Goal: Transaction & Acquisition: Purchase product/service

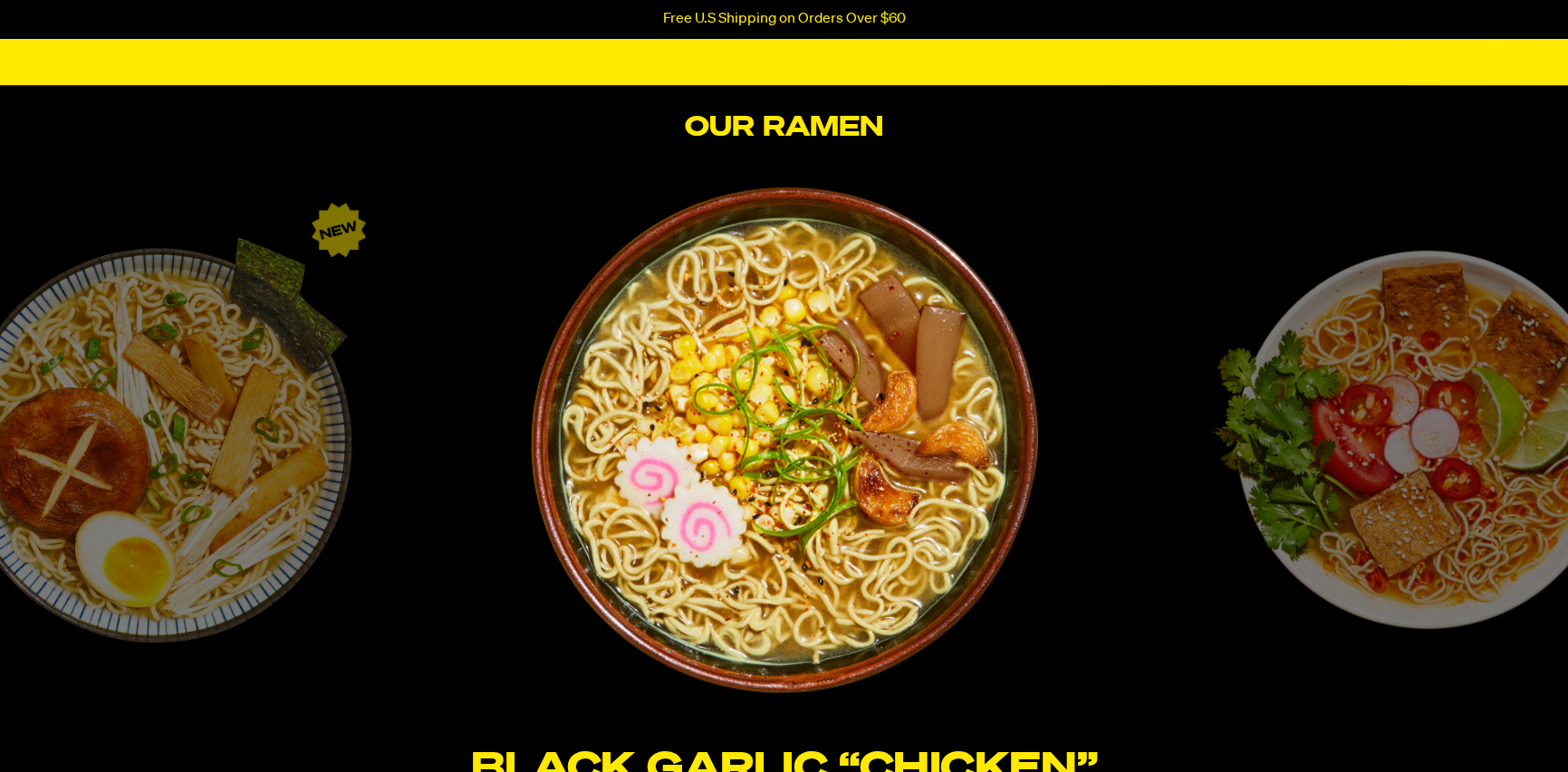
scroll to position [3077, 0]
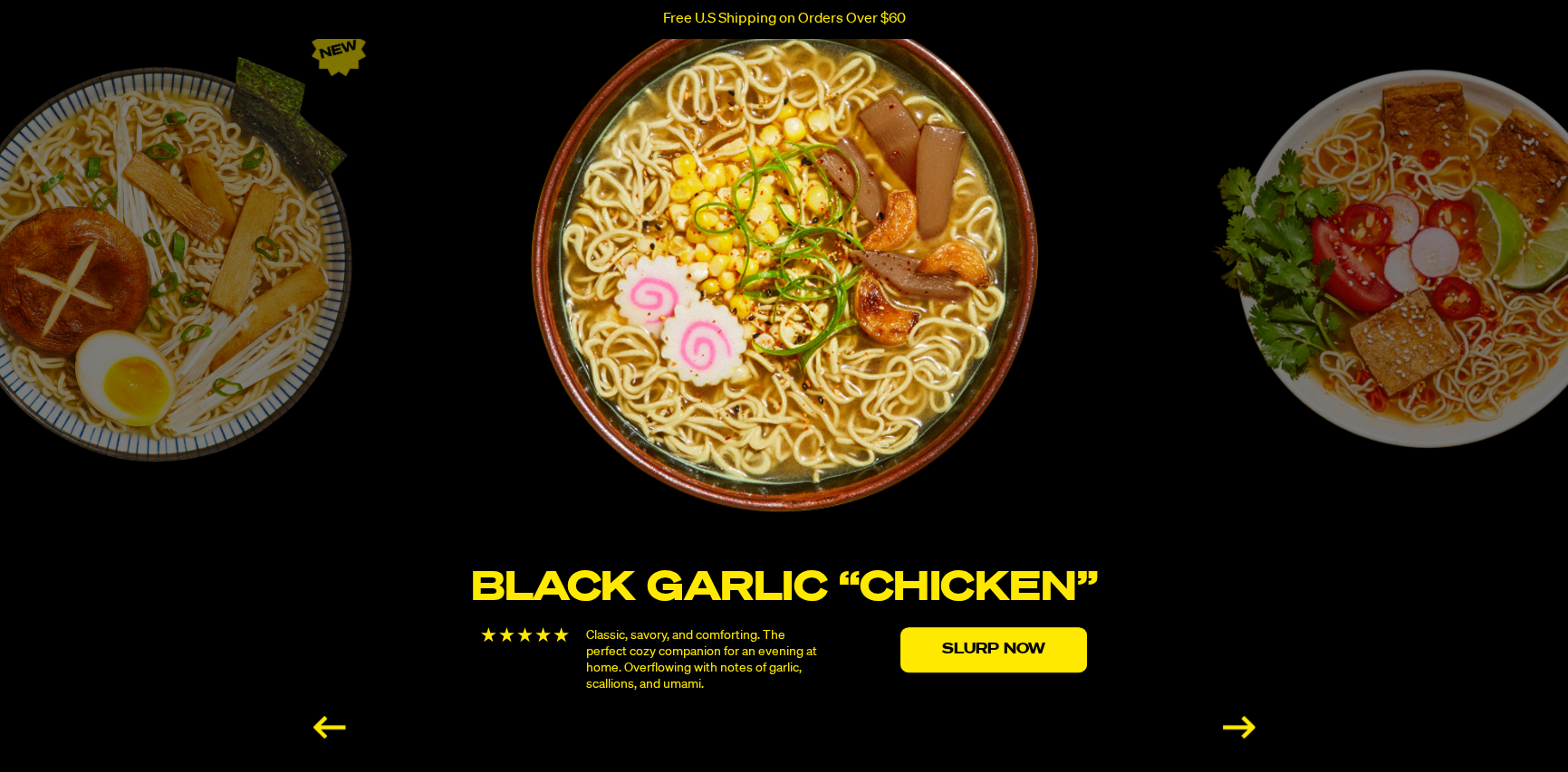
click at [1431, 334] on div "[PERSON_NAME] “Shrimp” Fresh, bright, and zesty. A vibrant bowl to slurp under …" at bounding box center [1413, 378] width 630 height 744
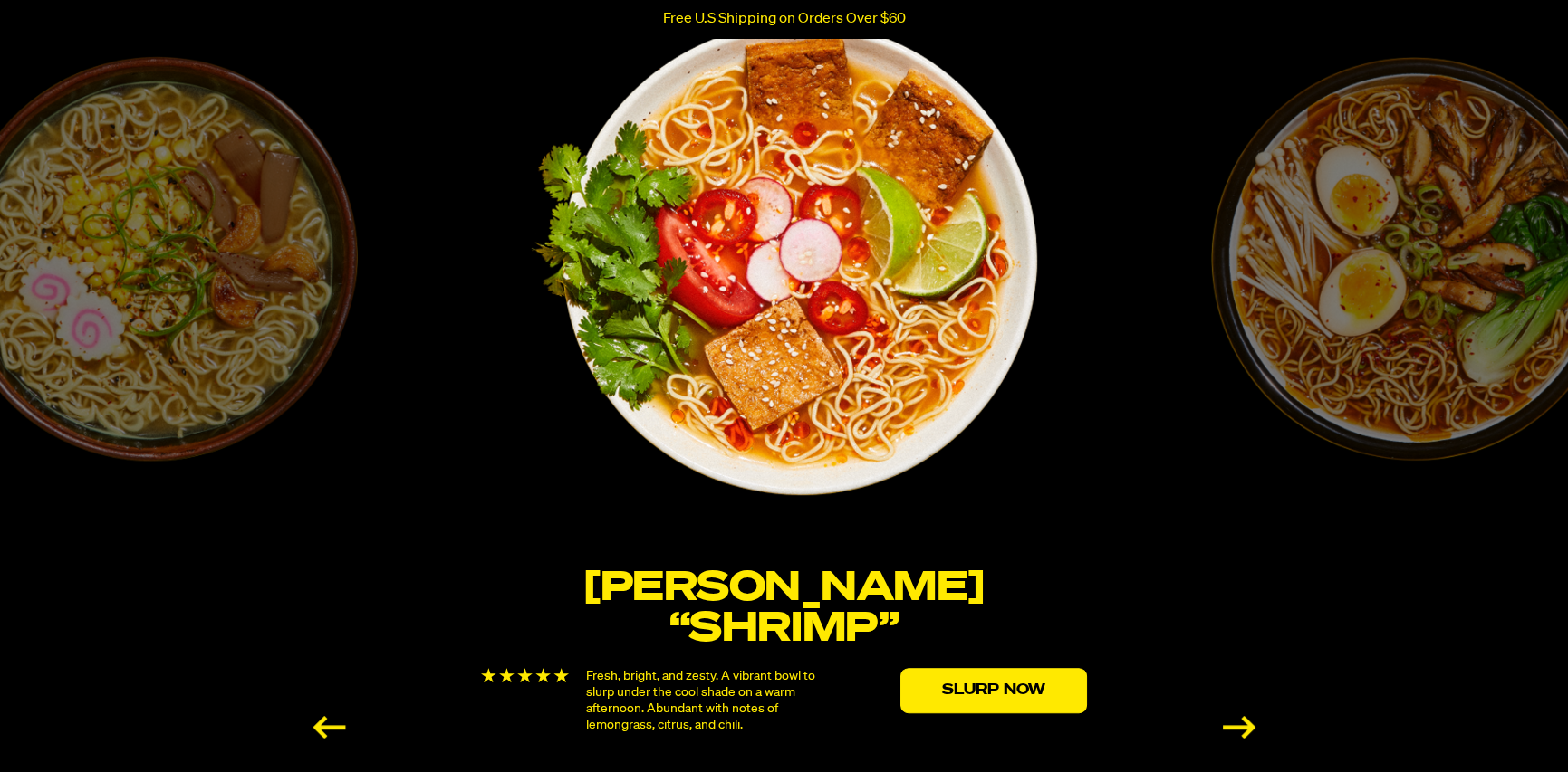
click at [1425, 333] on div "Spicy “Beef” Hearty, rich, and spicy. A broth that takes your tastebuds on a tr…" at bounding box center [1413, 378] width 630 height 744
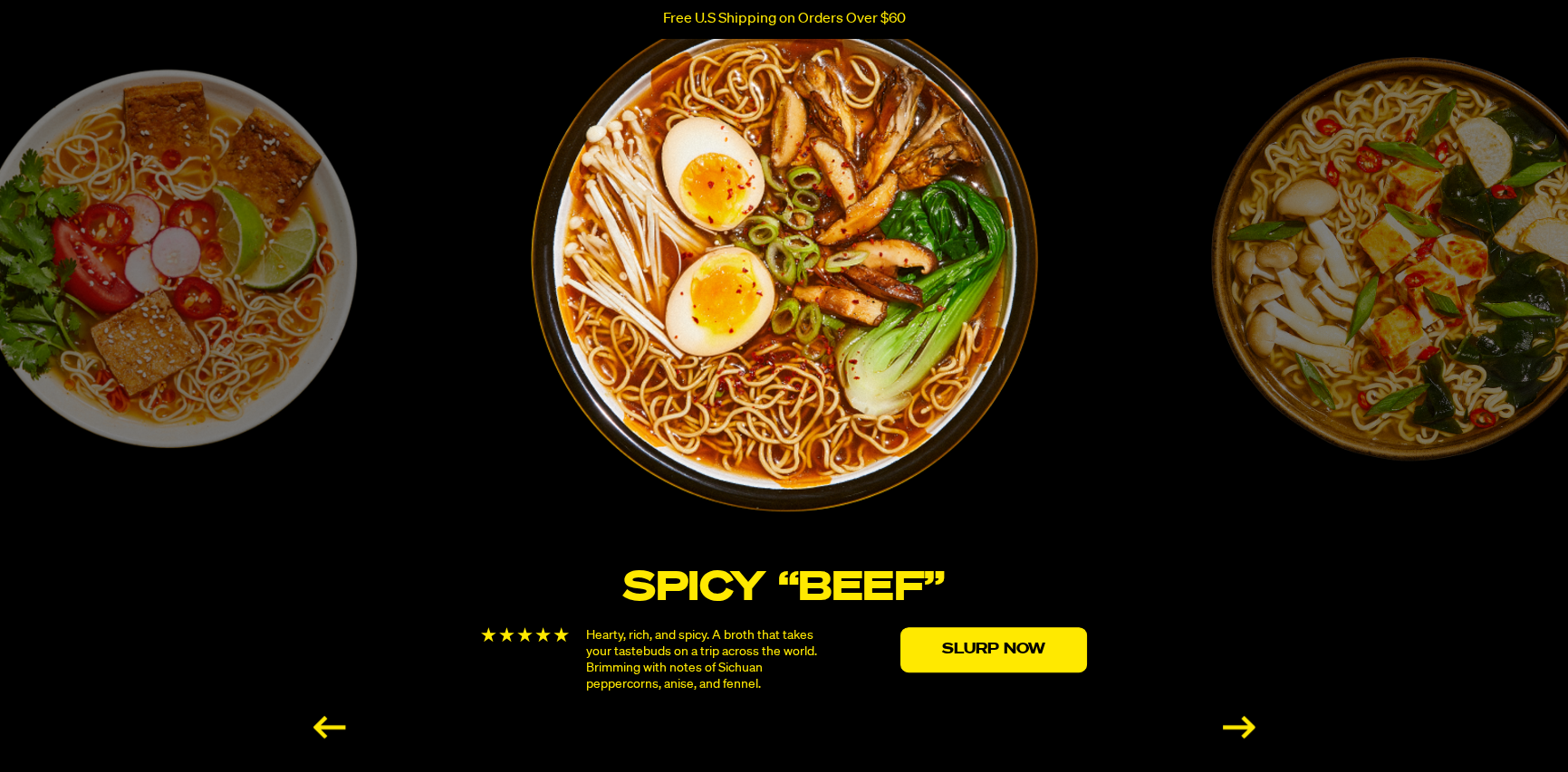
click at [1425, 333] on div "Spicy Red Miso A bold version of the humble miso flavor which we've transformed…" at bounding box center [1413, 378] width 630 height 744
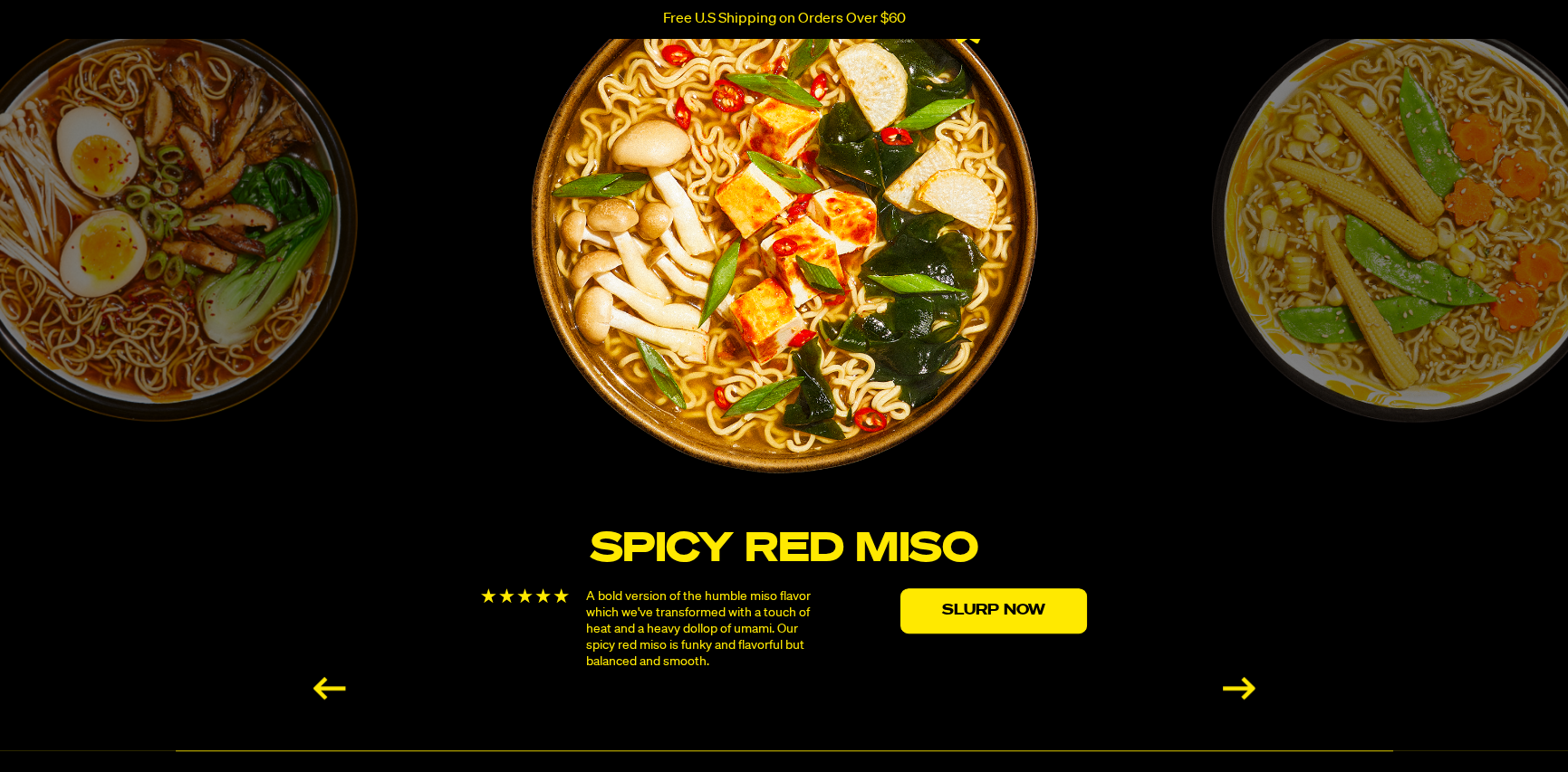
scroll to position [3137, 0]
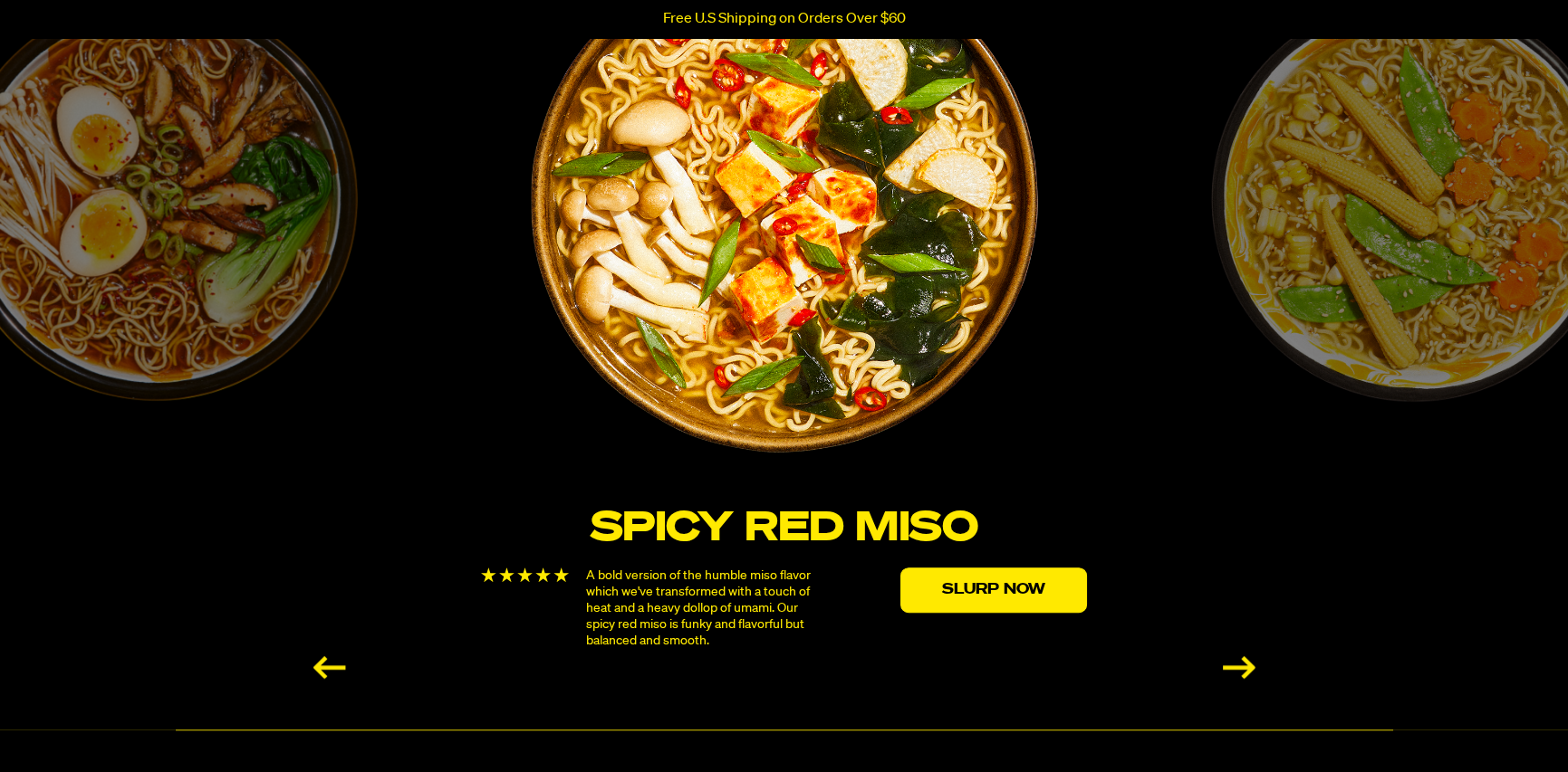
click at [212, 231] on div "Spicy “Beef” Hearty, rich, and spicy. A broth that takes your tastebuds on a tr…" at bounding box center [154, 318] width 630 height 744
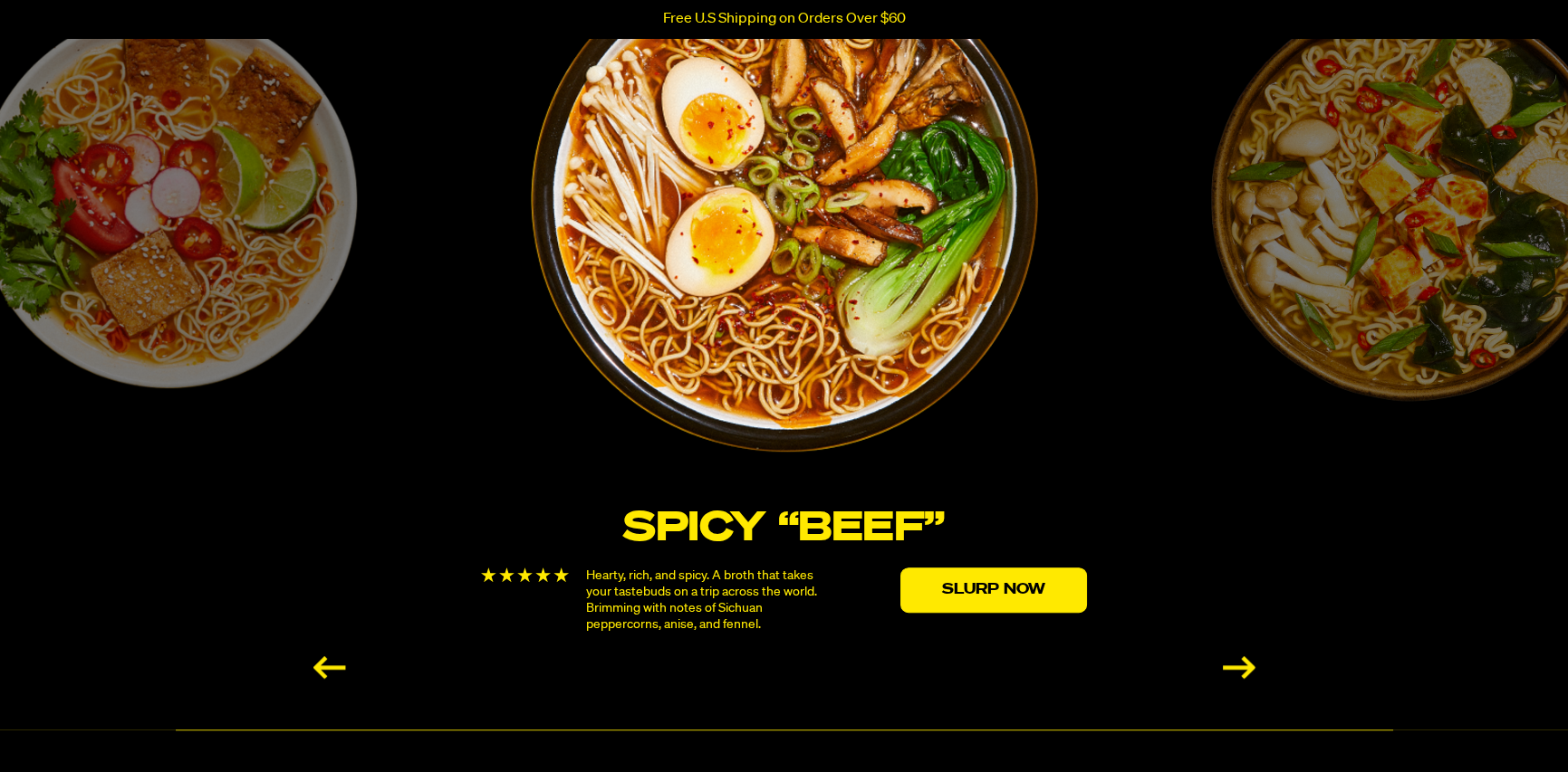
click at [129, 231] on div "[PERSON_NAME] “Shrimp” Fresh, bright, and zesty. A vibrant bowl to slurp under …" at bounding box center [154, 318] width 630 height 744
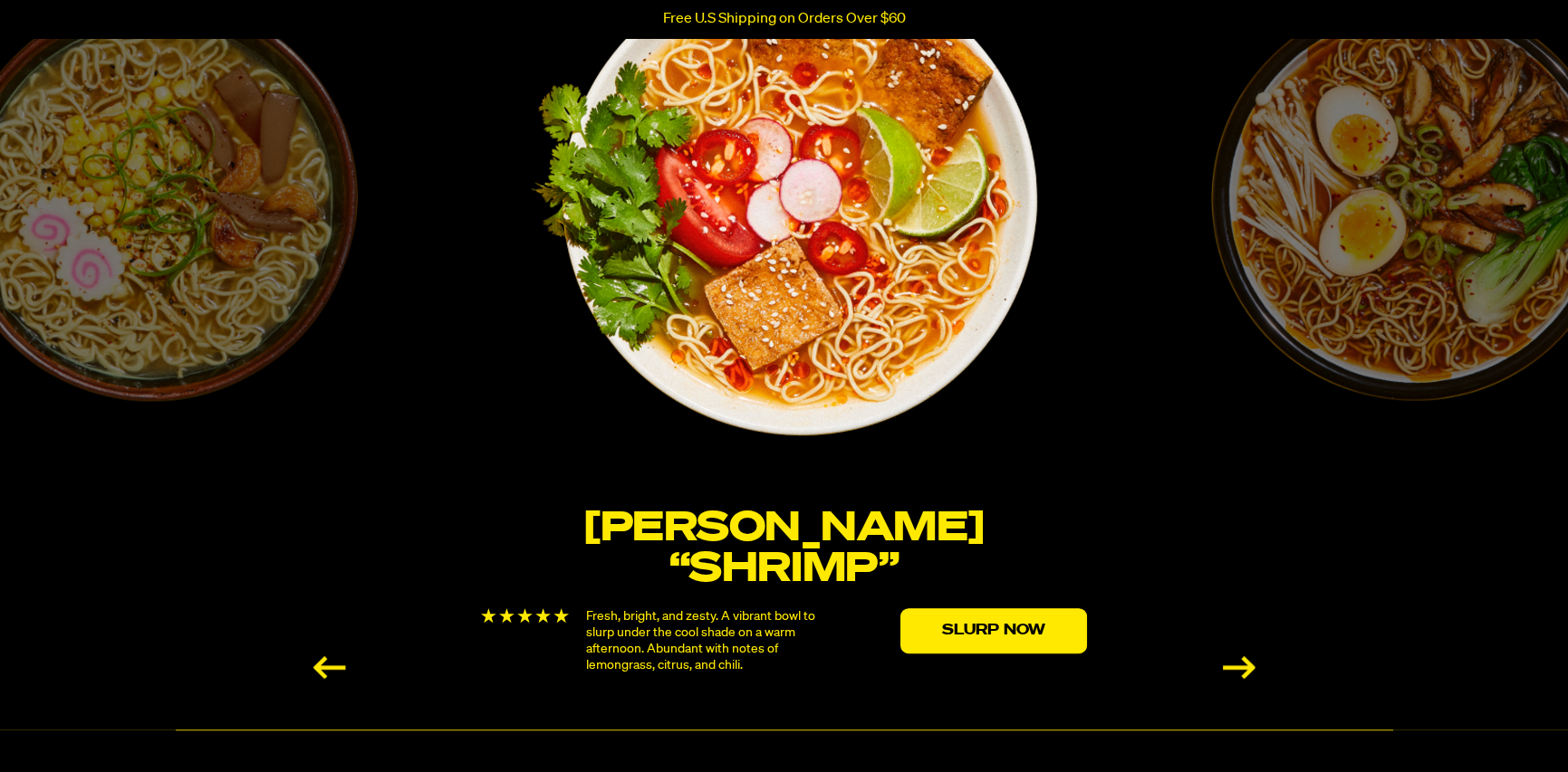
click at [95, 246] on div "Black Garlic “Chicken” Classic, savory, and comforting. The perfect cozy compan…" at bounding box center [154, 318] width 630 height 744
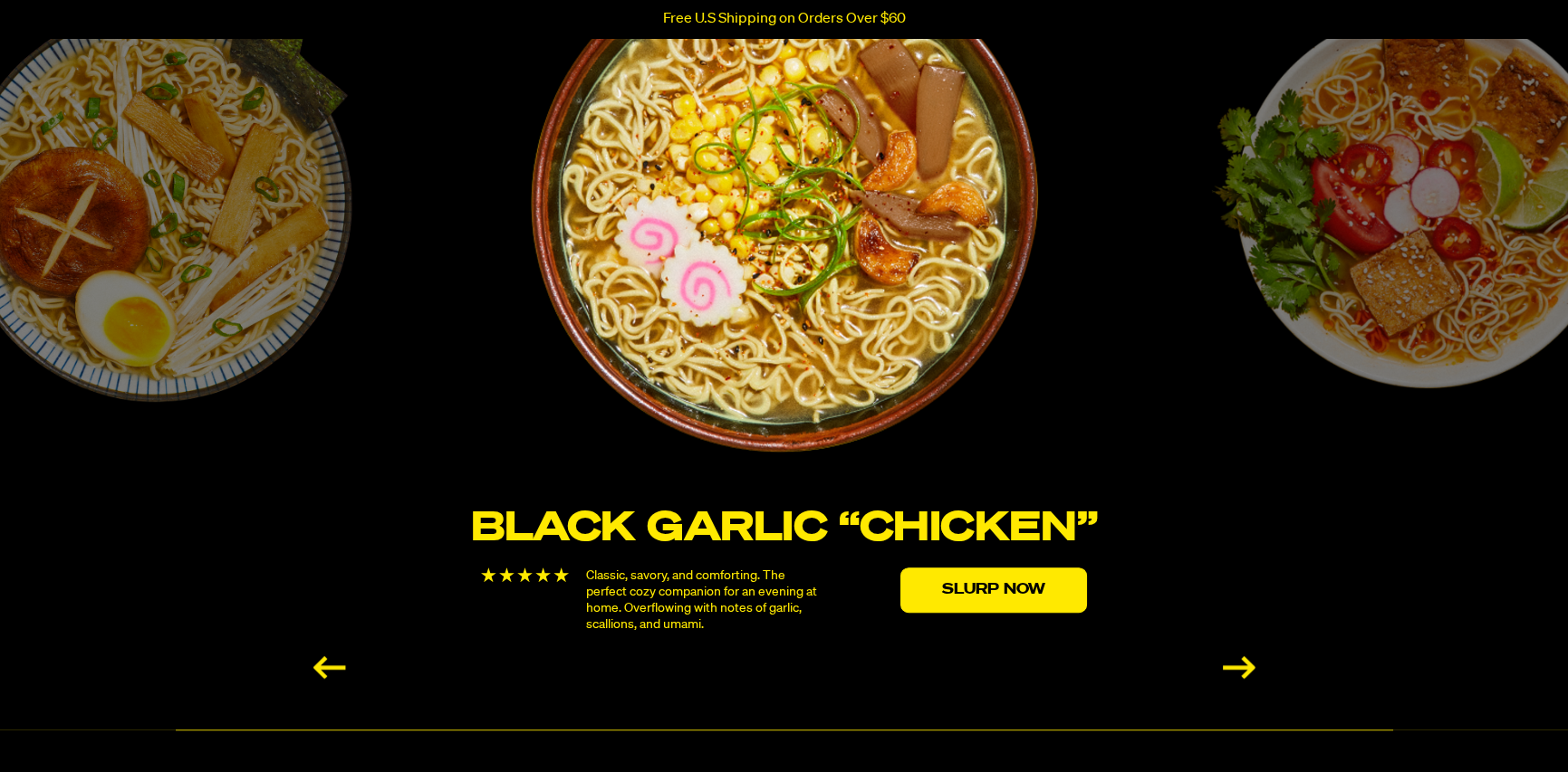
click at [32, 263] on div "Roasted “Pork” Tonkotsu A smooth and velvety stock that captures the same smoke…" at bounding box center [154, 318] width 630 height 744
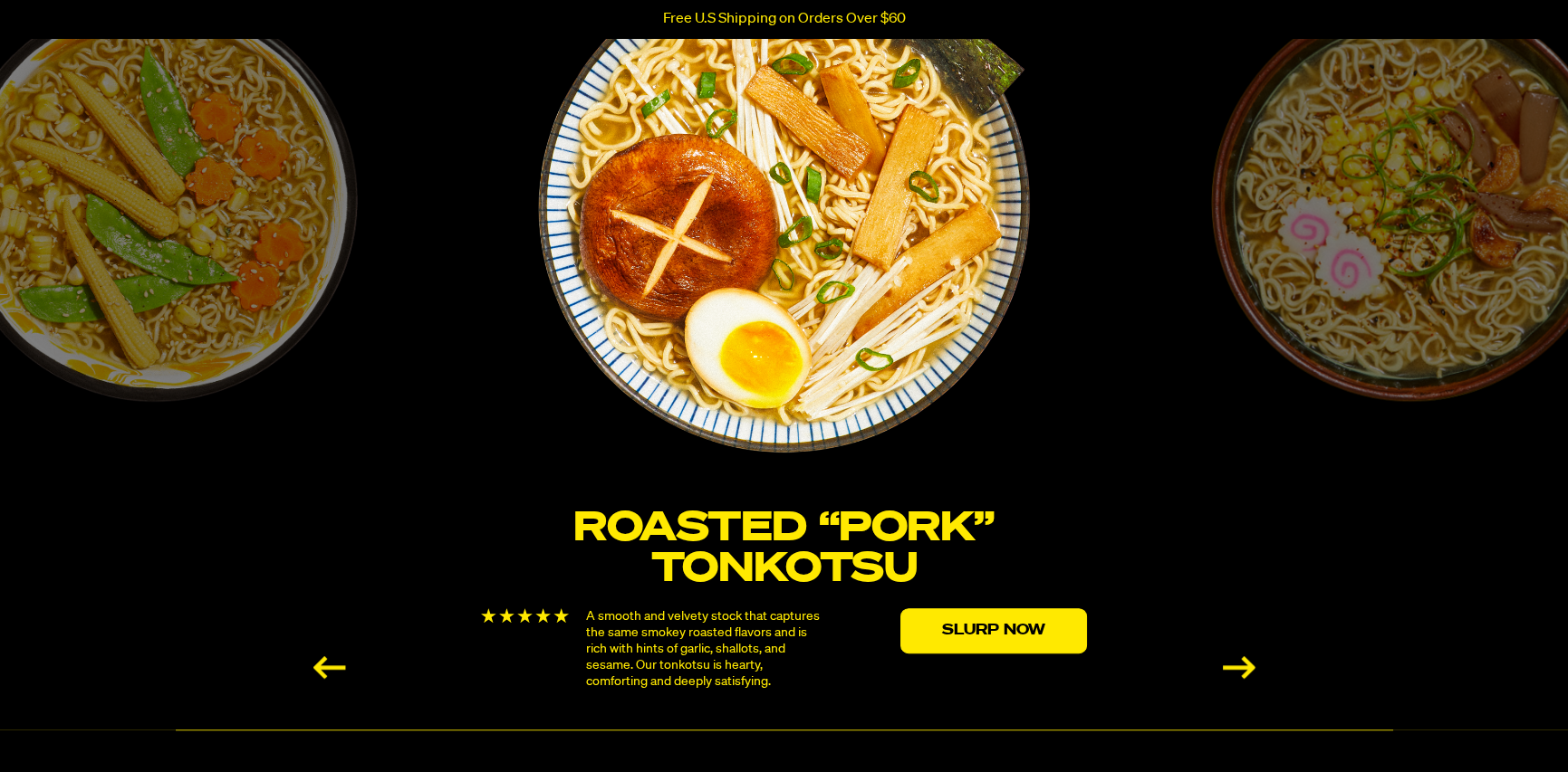
click at [20, 271] on div "Creamy “Chicken” Savory, satisfying, and luscious. A classic flavor made even b…" at bounding box center [154, 318] width 630 height 744
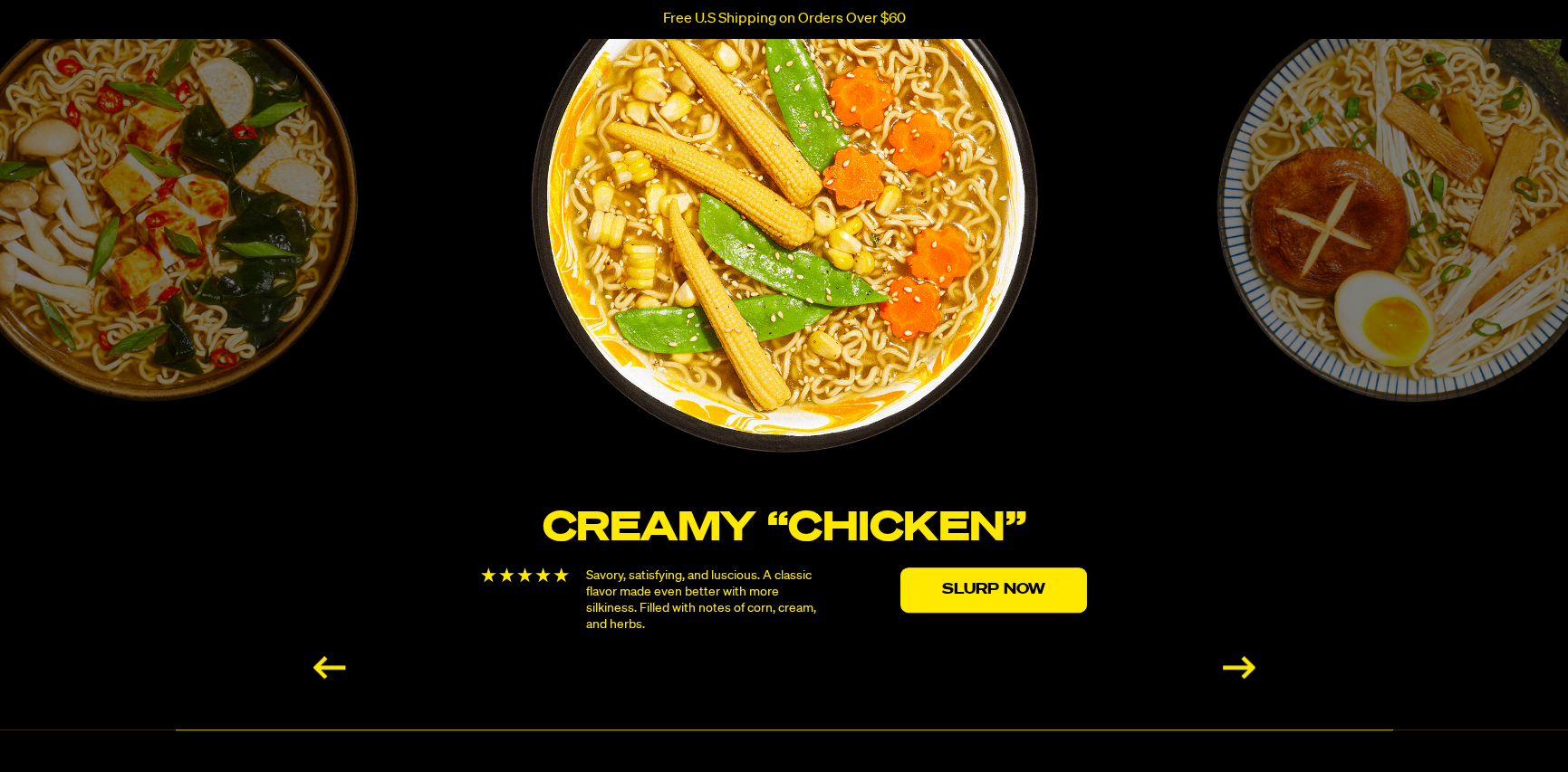
click at [56, 258] on div "Spicy Red Miso A bold version of the humble miso flavor which we've transformed…" at bounding box center [154, 318] width 630 height 744
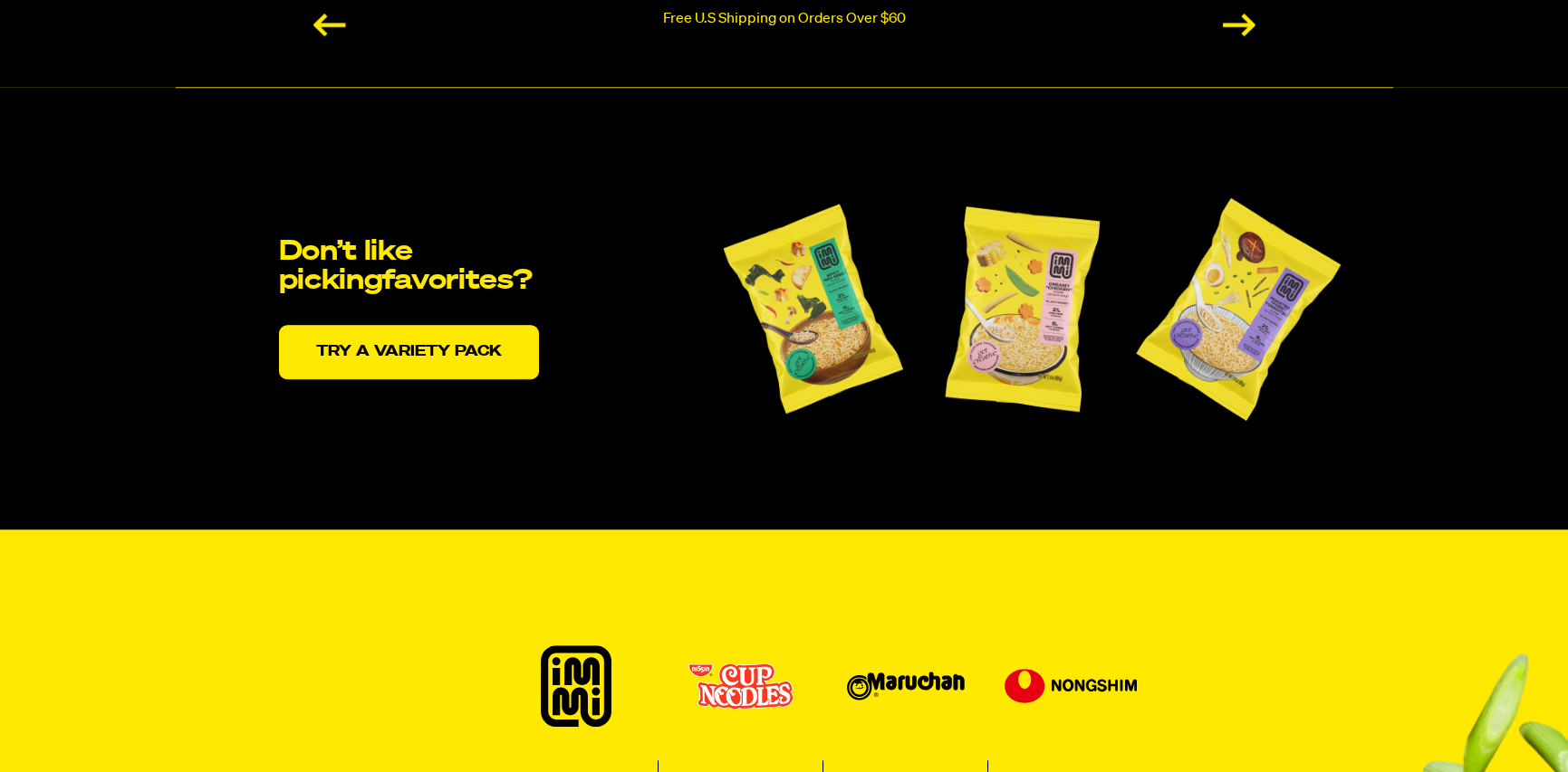
scroll to position [3862, 0]
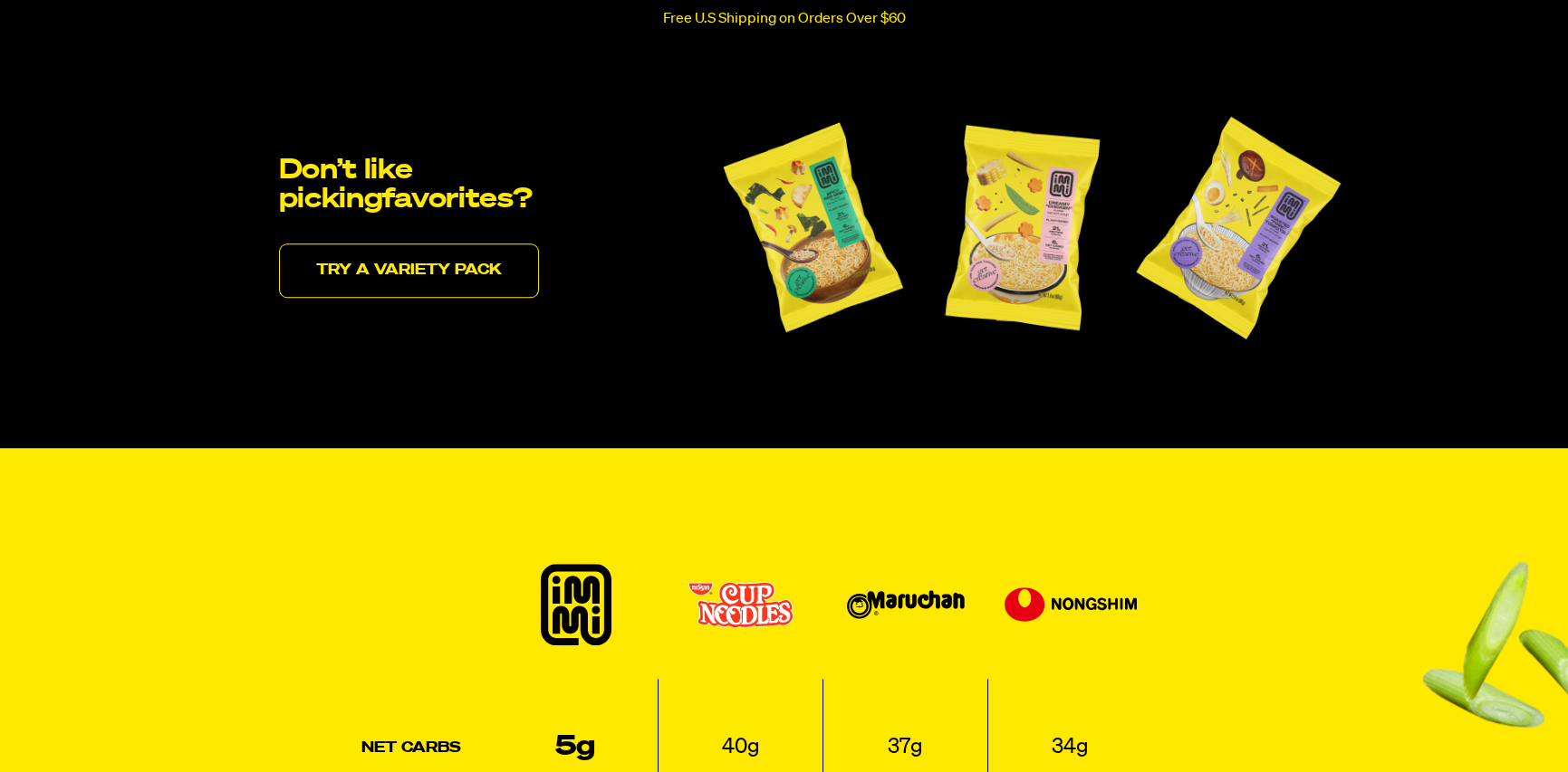
click at [341, 255] on link "Try a variety pack" at bounding box center [409, 271] width 260 height 54
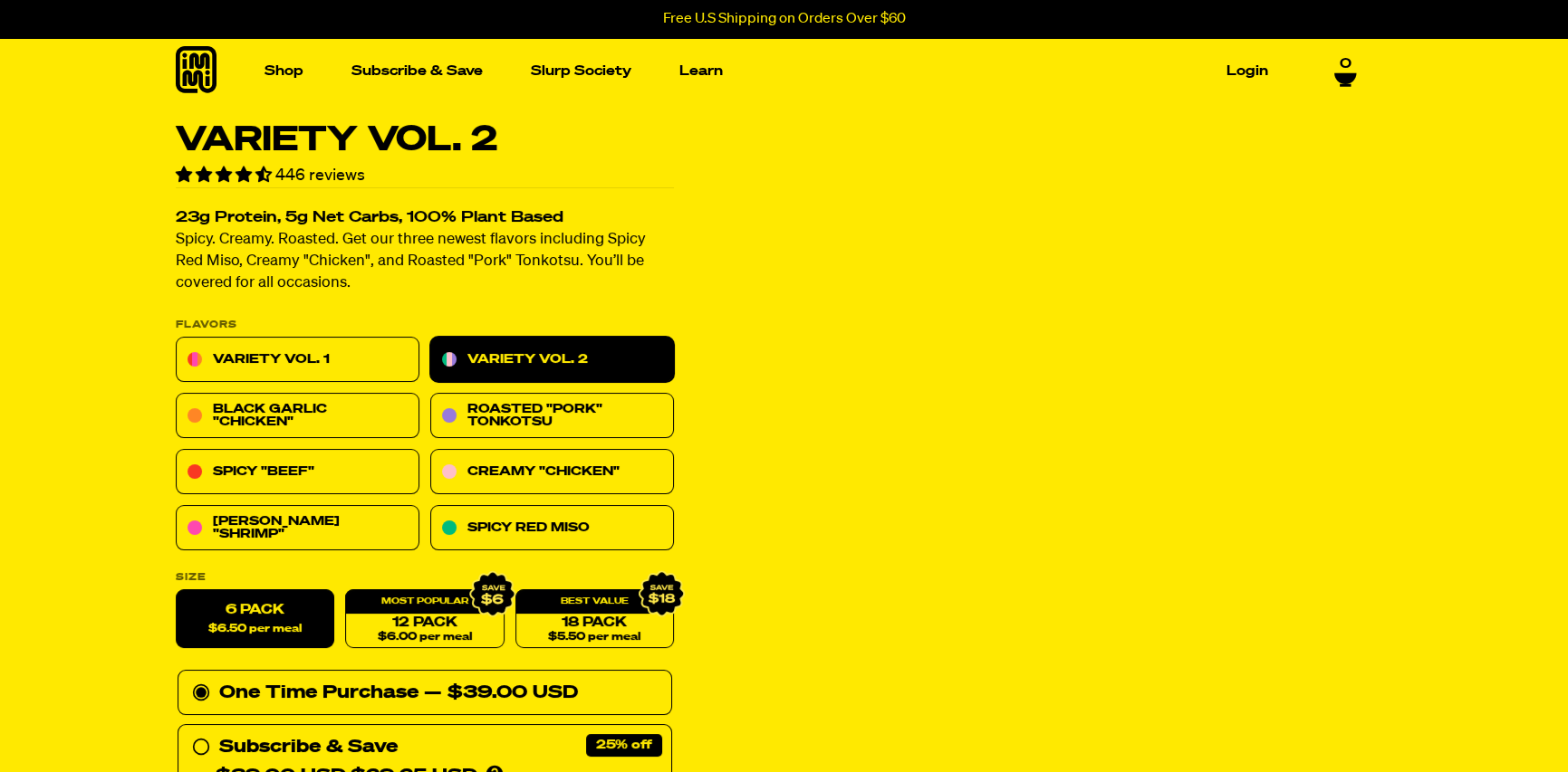
scroll to position [60, 0]
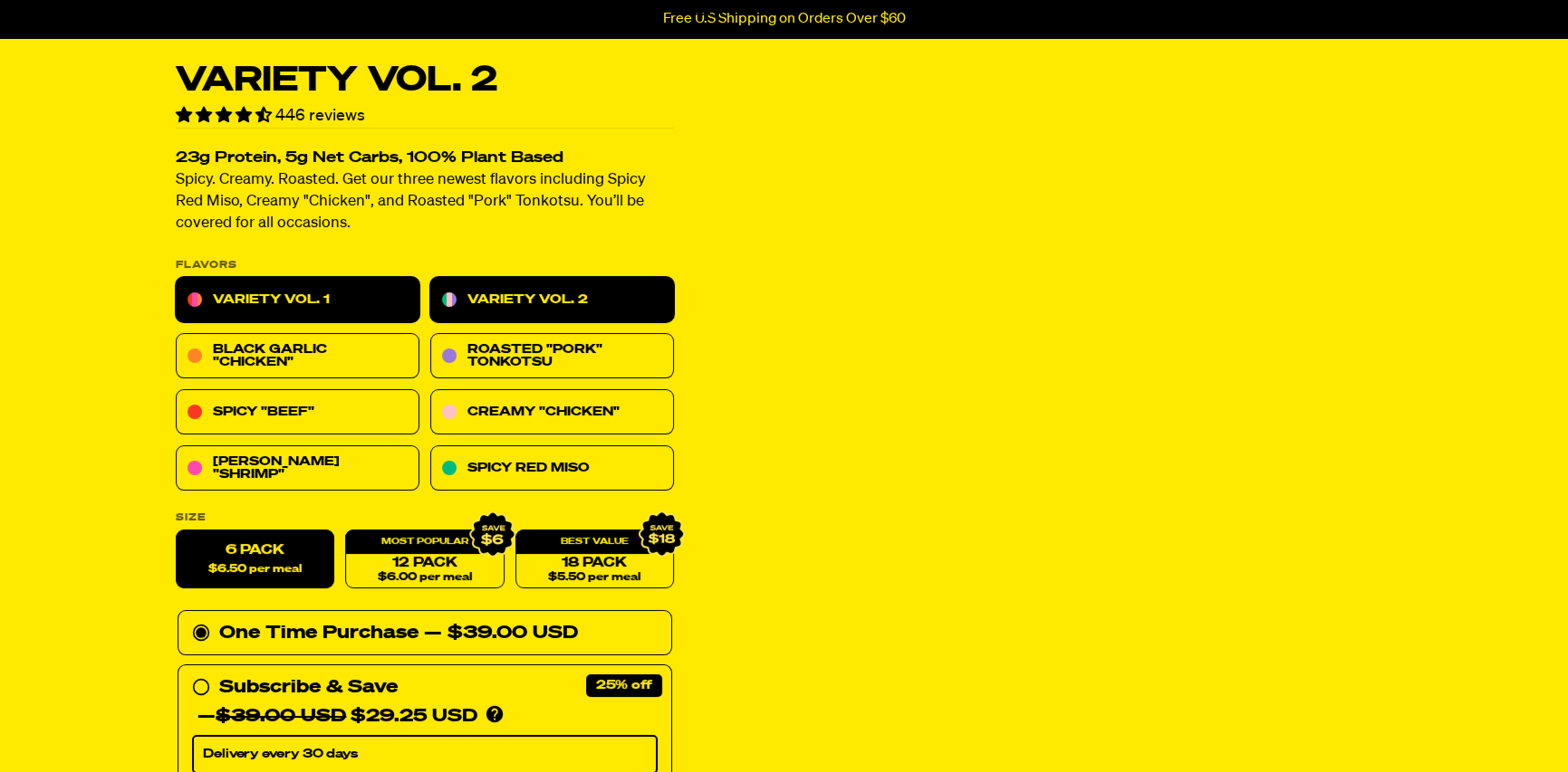
click at [257, 310] on link "Variety Vol. 1" at bounding box center [297, 300] width 244 height 45
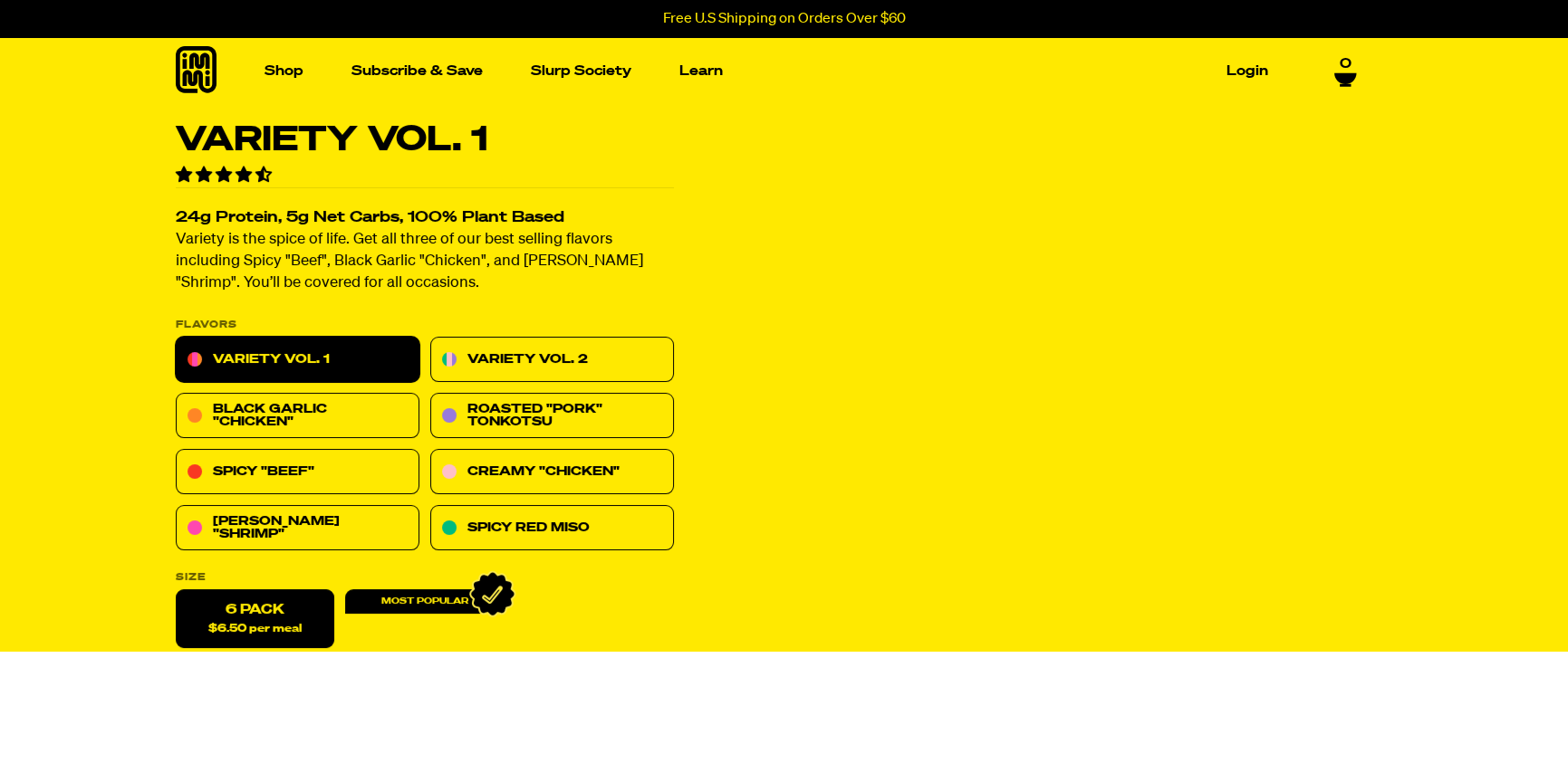
click at [264, 302] on div "Variety Vol. 1 4185 reviews 24g Protein, 5g Net Carbs, 100% Plant Based Variety…" at bounding box center [424, 387] width 499 height 528
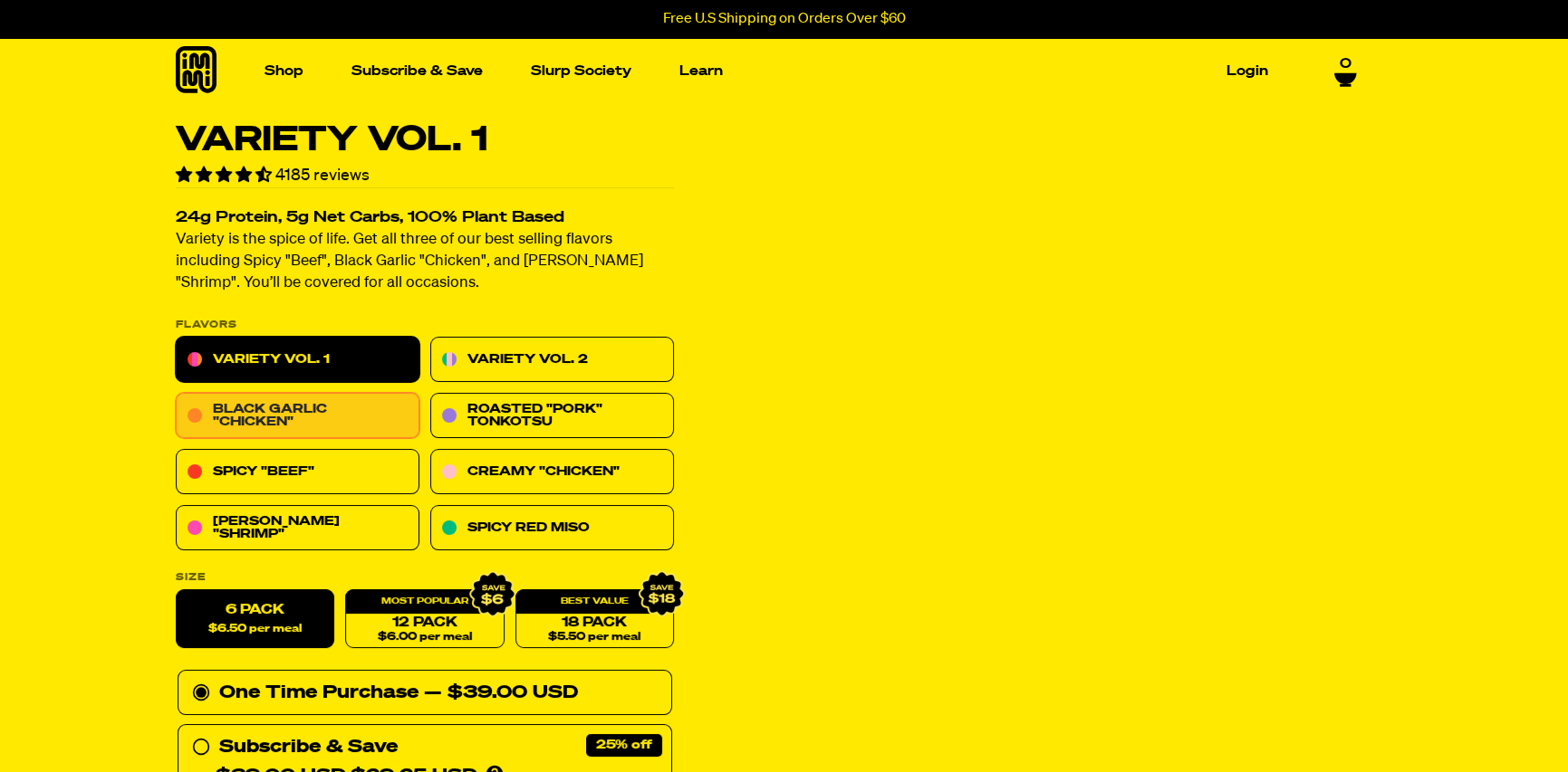
click at [290, 421] on link "Black Garlic "Chicken"" at bounding box center [297, 416] width 244 height 45
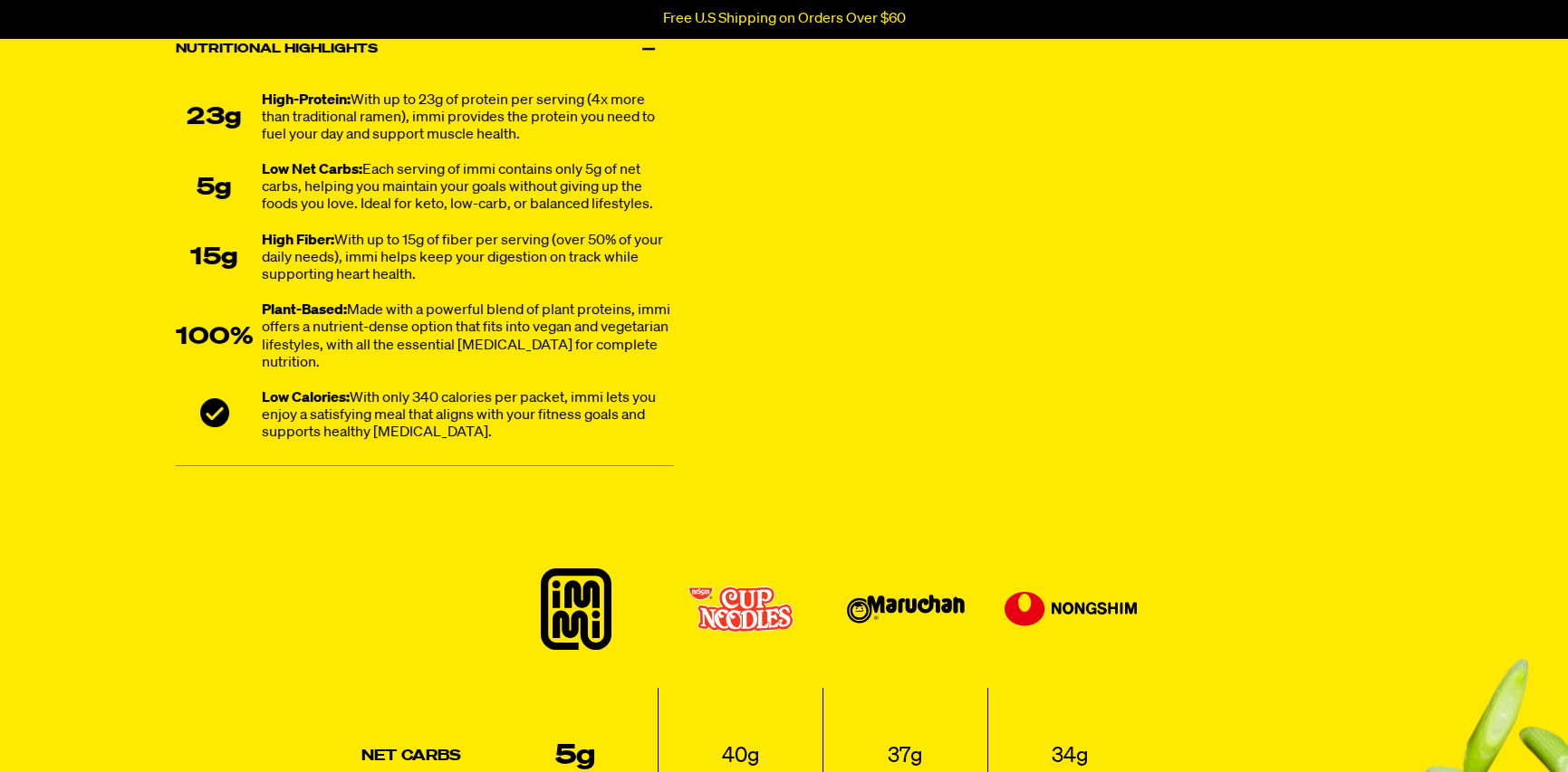
scroll to position [1388, 0]
